Goal: Task Accomplishment & Management: Manage account settings

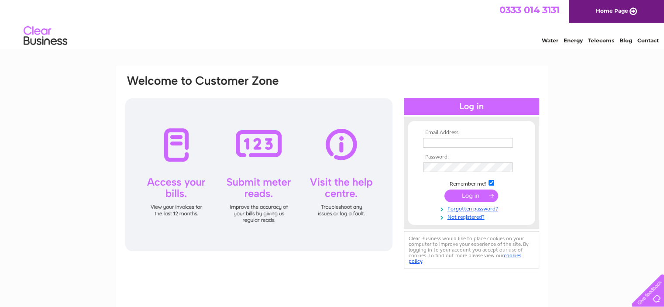
type input "[EMAIL_ADDRESS][DOMAIN_NAME]"
click at [472, 197] on input "submit" at bounding box center [471, 195] width 54 height 12
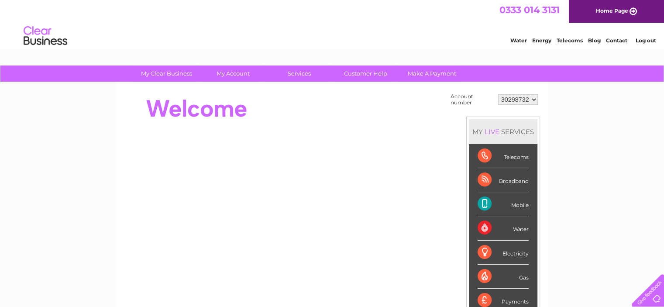
drag, startPoint x: 529, startPoint y: 99, endPoint x: 506, endPoint y: 100, distance: 23.1
click at [506, 100] on select "30298732" at bounding box center [518, 99] width 40 height 10
click at [498, 94] on select "30298732" at bounding box center [518, 99] width 40 height 10
drag, startPoint x: 504, startPoint y: 96, endPoint x: 480, endPoint y: 84, distance: 26.9
click at [480, 85] on div "Account number 30298732 MY LIVE SERVICES Telecoms Broadband Mobile Water Electr…" at bounding box center [332, 245] width 432 height 326
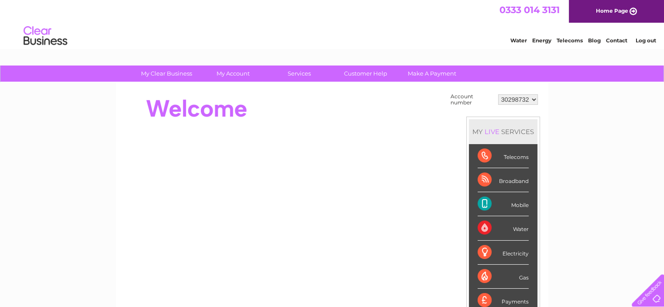
drag, startPoint x: 500, startPoint y: 99, endPoint x: 532, endPoint y: 108, distance: 33.0
click at [532, 108] on td "Account number 30298732 MY LIVE SERVICES Telecoms Broadband Mobile Water Electr…" at bounding box center [494, 245] width 92 height 309
